Goal: Transaction & Acquisition: Purchase product/service

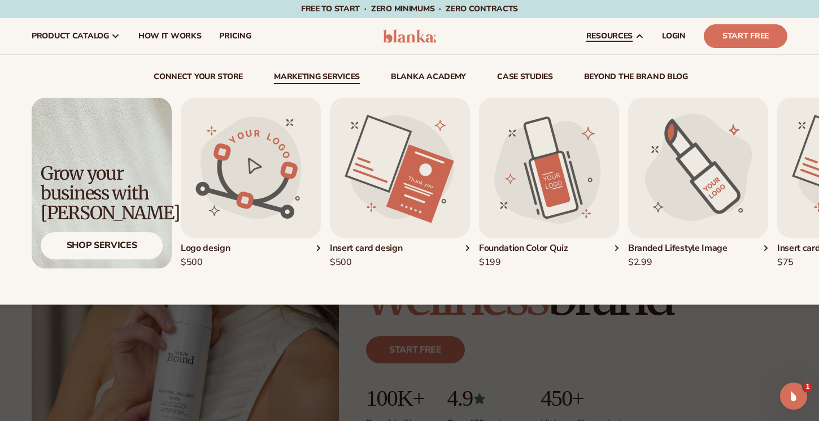
click at [342, 71] on div "connect your store Marketing services" at bounding box center [410, 180] width 756 height 250
click at [319, 79] on link "Marketing services" at bounding box center [317, 78] width 86 height 11
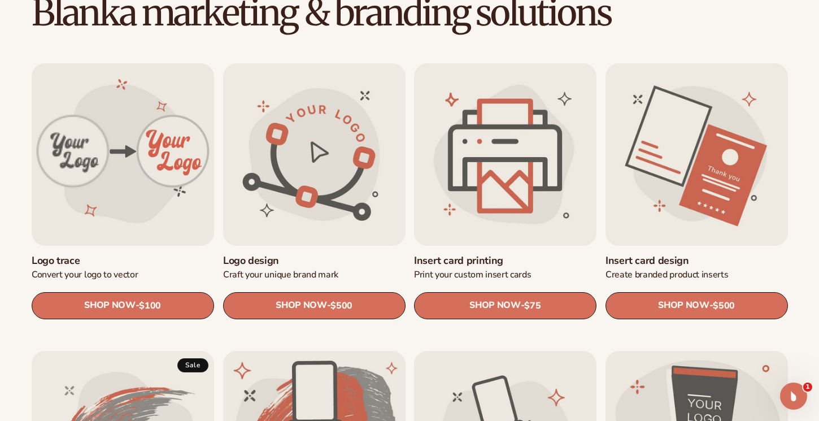
scroll to position [338, 0]
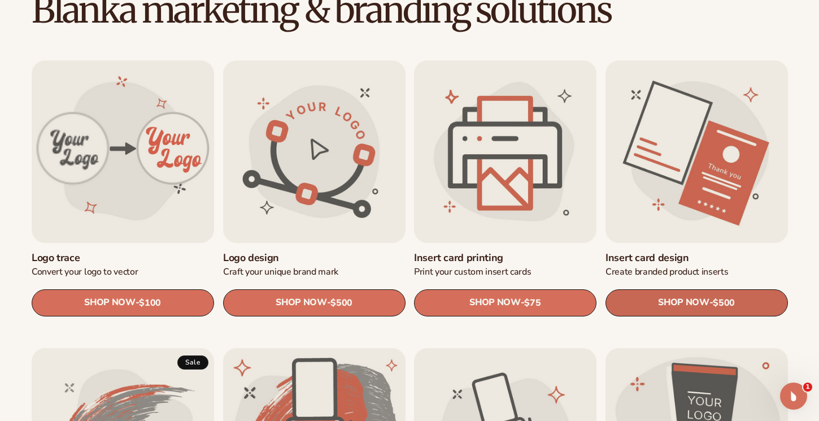
click at [707, 301] on span "SHOP NOW" at bounding box center [683, 302] width 51 height 11
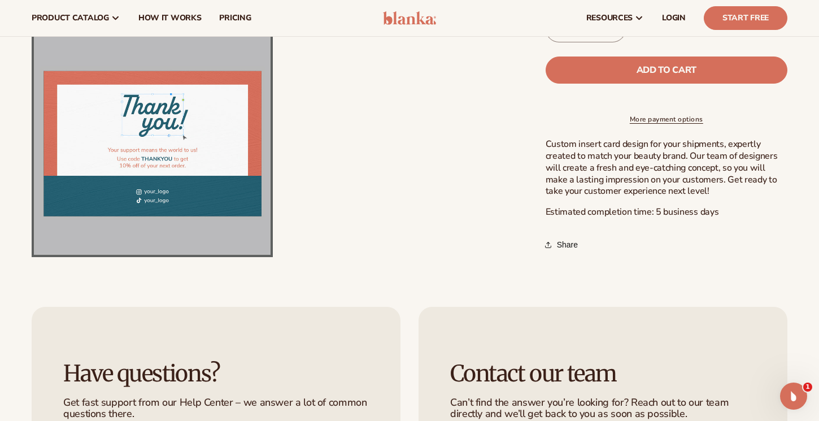
scroll to position [403, 0]
